Goal: Task Accomplishment & Management: Manage account settings

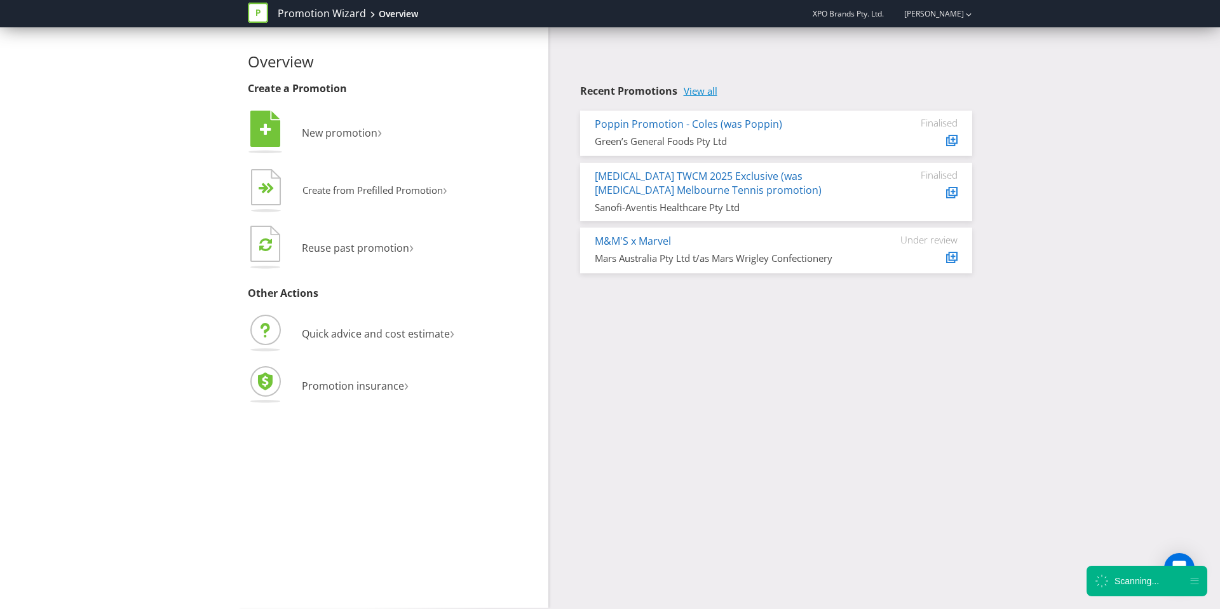
click at [714, 93] on link "View all" at bounding box center [701, 91] width 34 height 11
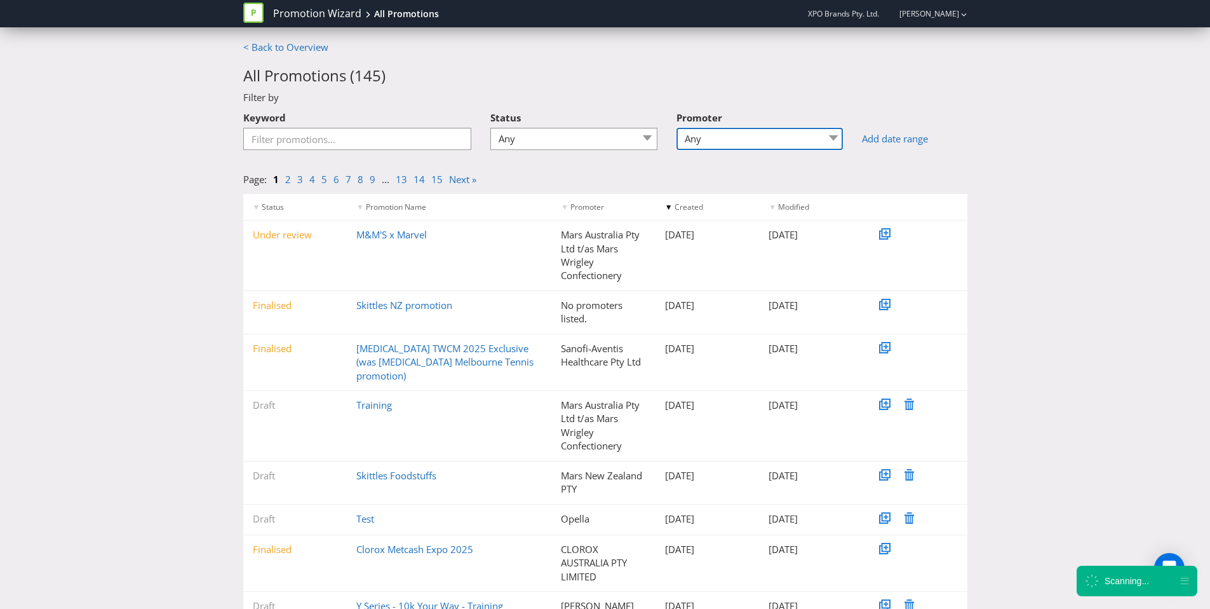
click at [735, 133] on select "Any Burst Foods Pty Ltd Burst Foods Pty Ltd (trading as Cobs Fine Foods) CHATIM…" at bounding box center [760, 139] width 167 height 22
select select "CHATIME AUSTRALIA PTY LTD"
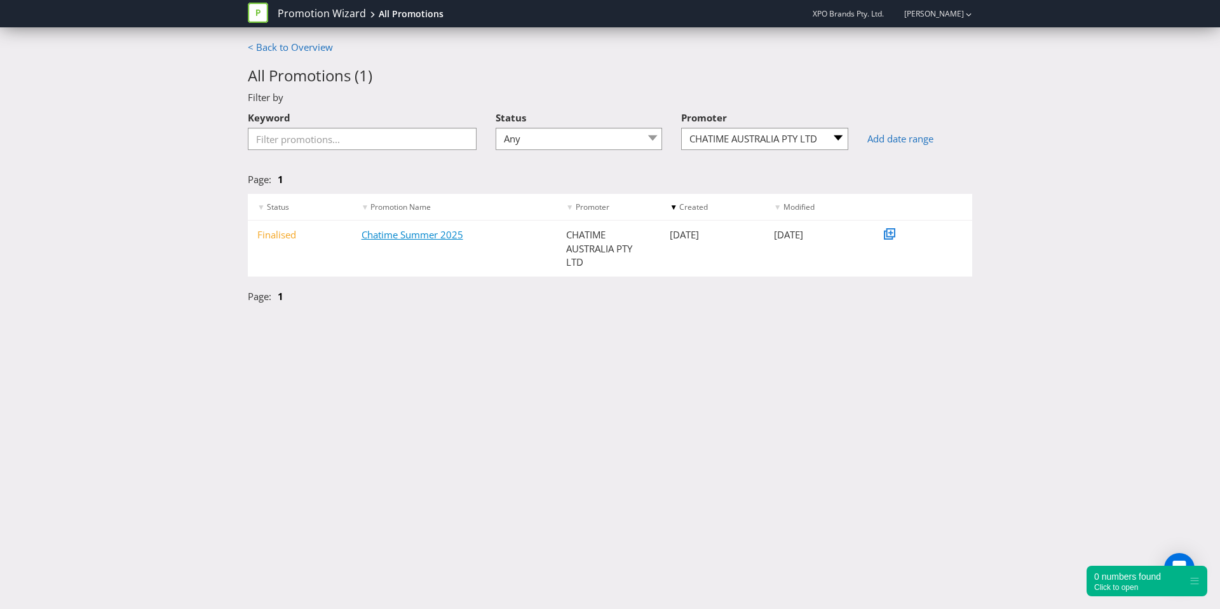
click at [444, 234] on link "Chatime Summer 2025" at bounding box center [413, 234] width 102 height 13
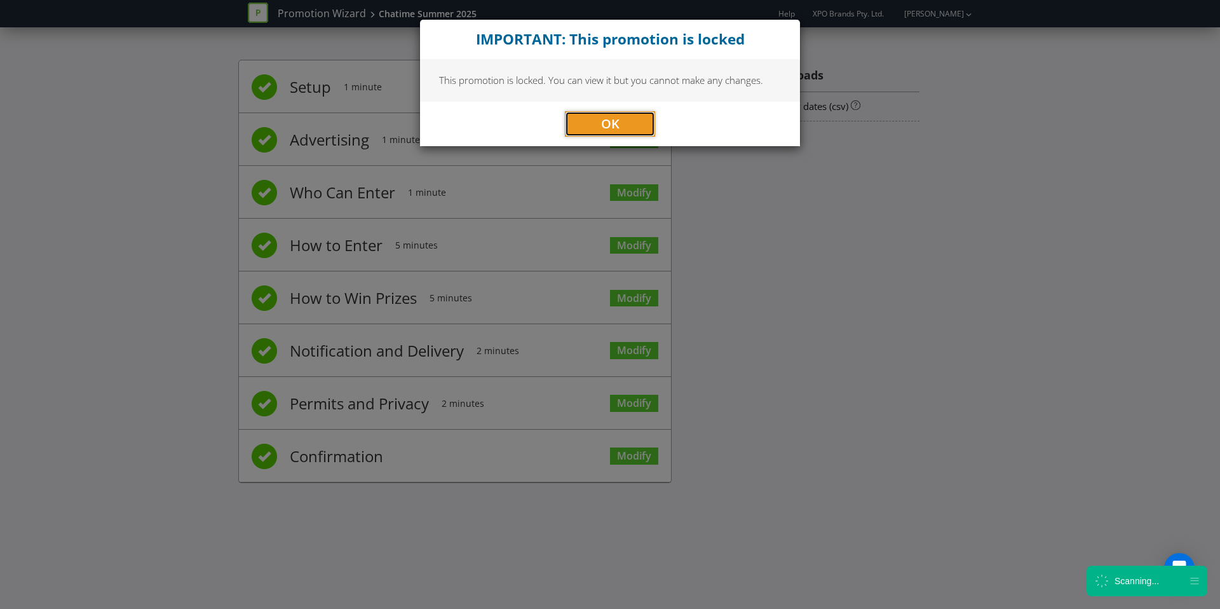
click at [620, 126] on button "OK" at bounding box center [610, 123] width 90 height 25
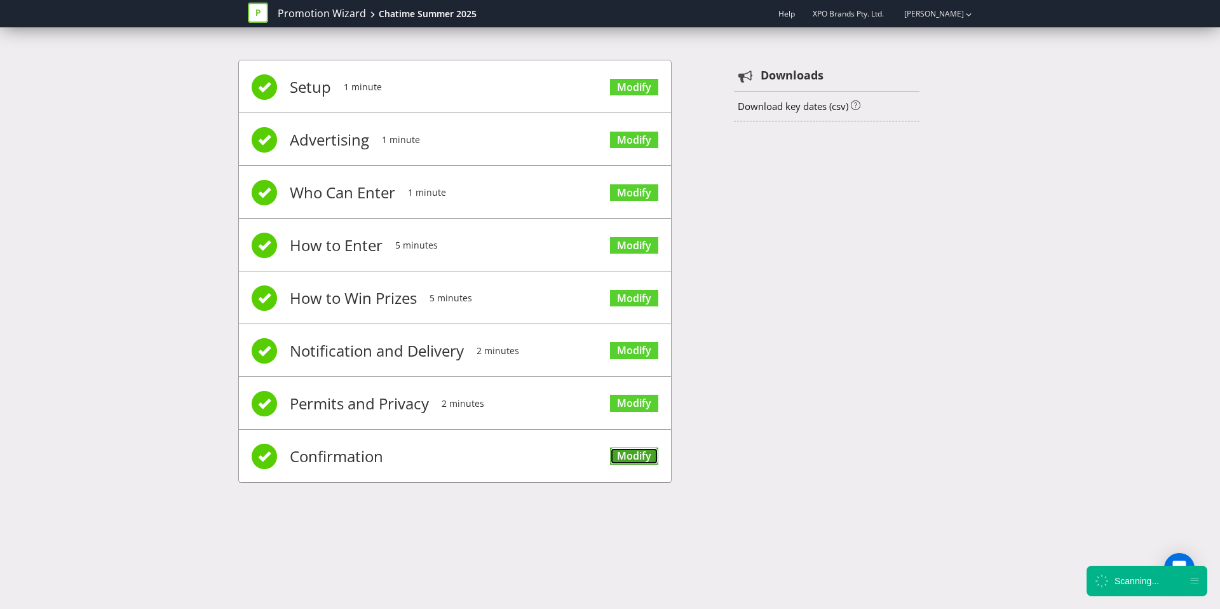
click at [634, 450] on link "Modify" at bounding box center [634, 455] width 48 height 17
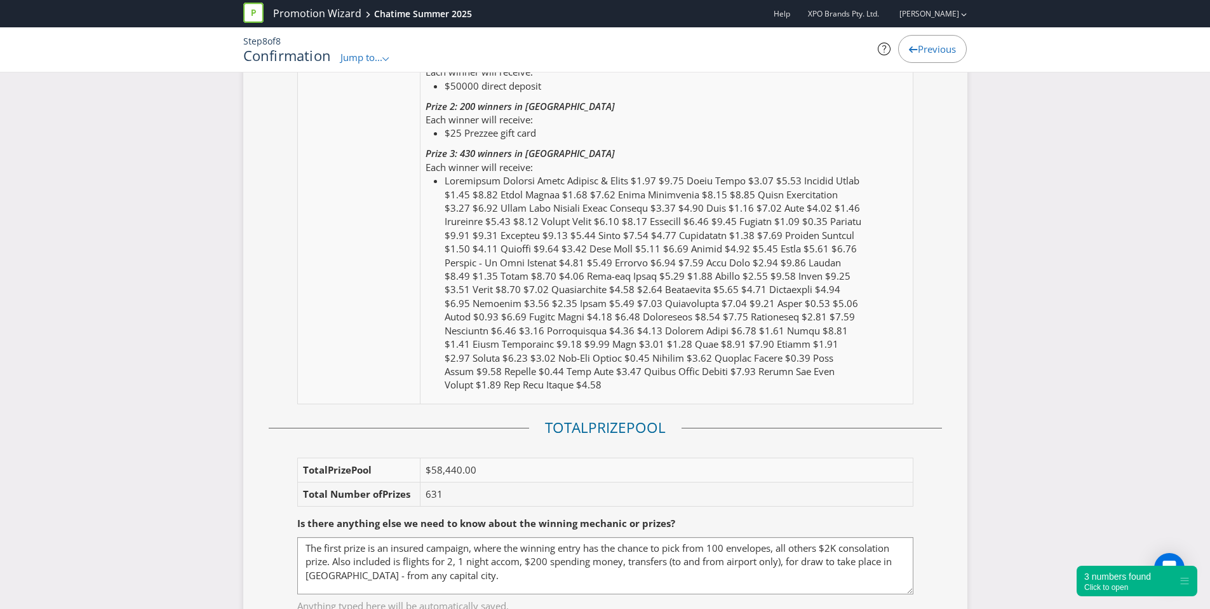
scroll to position [1832, 0]
